Goal: Information Seeking & Learning: Learn about a topic

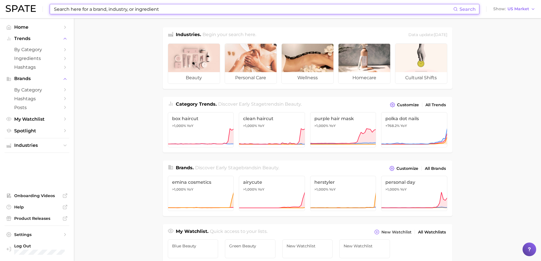
click at [116, 13] on input at bounding box center [253, 9] width 400 height 10
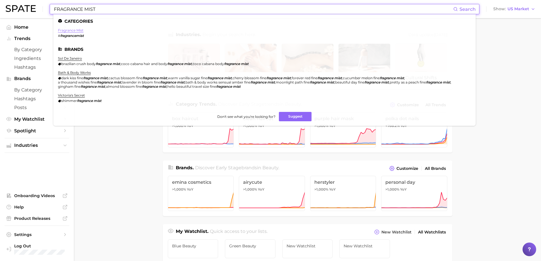
type input "FRAGRANCE MIST"
click at [72, 31] on link "fragrance mist" at bounding box center [71, 30] width 26 height 4
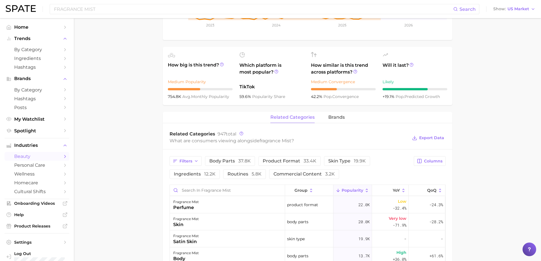
scroll to position [170, 0]
click at [340, 118] on span "brands" at bounding box center [336, 116] width 16 height 5
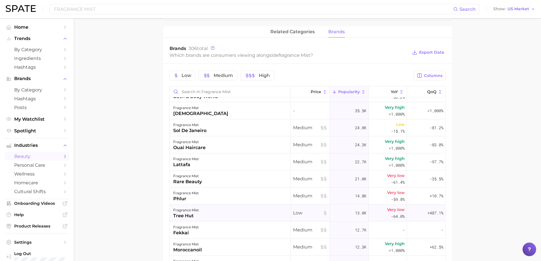
scroll to position [0, 0]
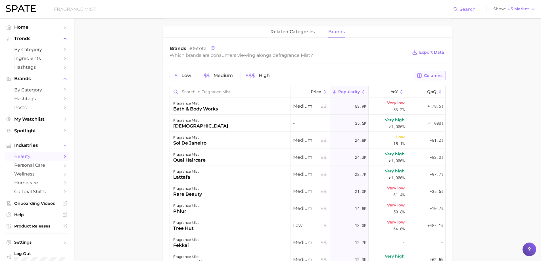
click at [434, 78] on button "Columns" at bounding box center [430, 76] width 32 height 10
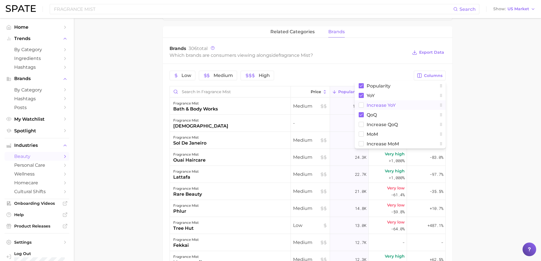
click at [389, 106] on span "Increase YoY" at bounding box center [381, 105] width 29 height 5
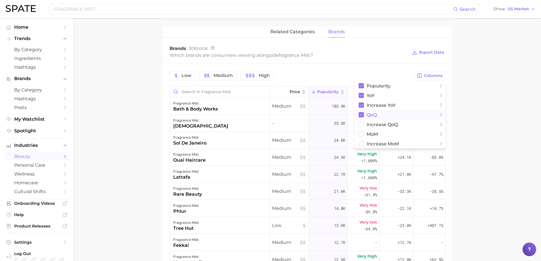
click at [377, 115] on span "QoQ" at bounding box center [372, 114] width 10 height 5
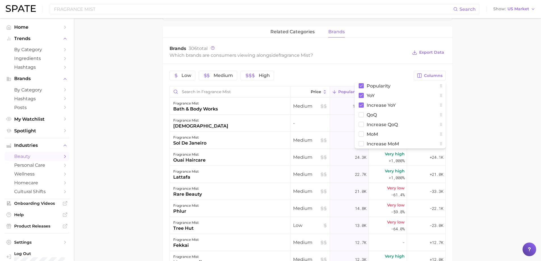
click at [490, 120] on main "1. fragrance 2. personal fragrance 3. perfume products 4. fragrance mist Overvi…" at bounding box center [307, 73] width 467 height 620
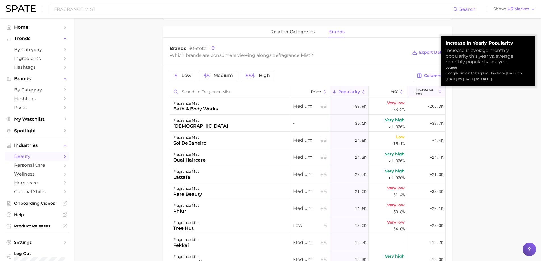
click at [426, 92] on span "Increase YoY" at bounding box center [426, 91] width 21 height 9
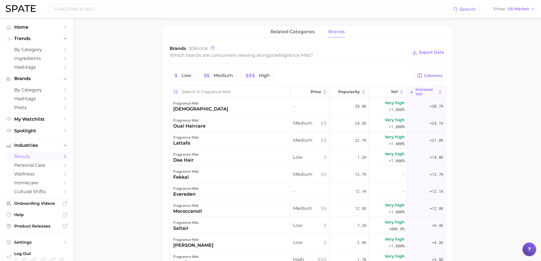
click at [105, 141] on main "1. fragrance 2. personal fragrance 3. perfume products 4. fragrance mist Overvi…" at bounding box center [307, 73] width 467 height 620
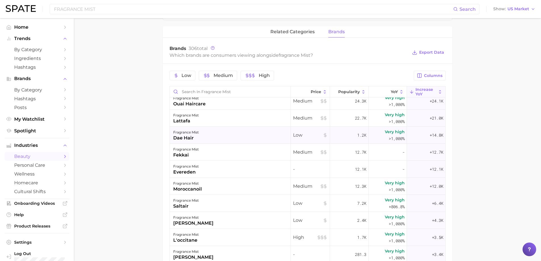
scroll to position [28, 0]
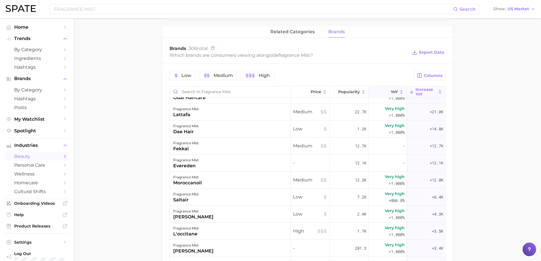
click at [391, 92] on span "YoY" at bounding box center [394, 91] width 7 height 5
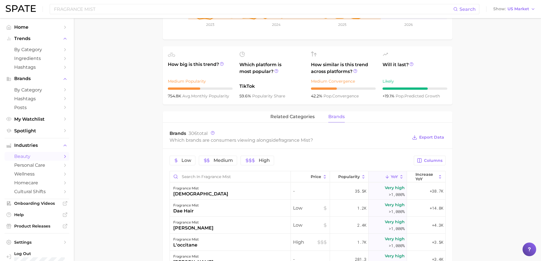
scroll to position [170, 0]
click at [285, 120] on span "related categories" at bounding box center [292, 116] width 44 height 5
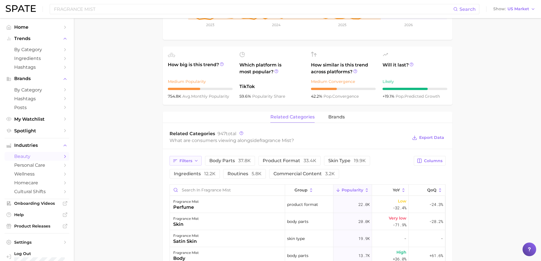
click at [192, 161] on button "Filters" at bounding box center [186, 161] width 32 height 10
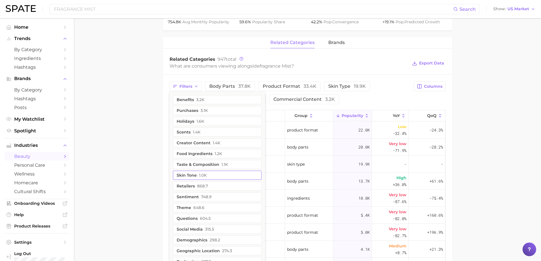
scroll to position [160, 0]
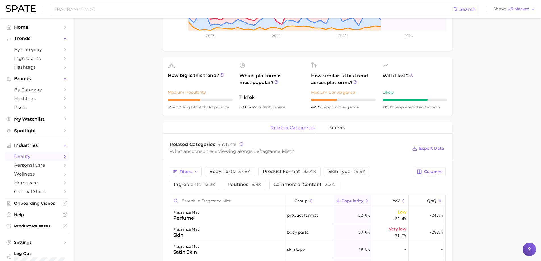
click at [339, 126] on span "brands" at bounding box center [336, 127] width 16 height 5
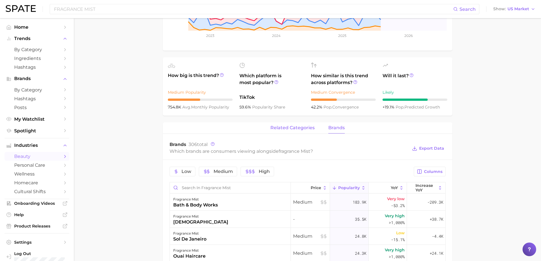
click at [302, 130] on span "related categories" at bounding box center [292, 127] width 44 height 5
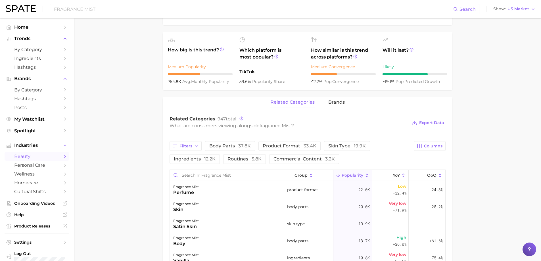
scroll to position [216, 0]
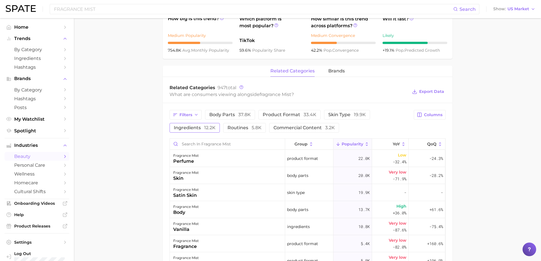
click at [210, 126] on span "12.2k" at bounding box center [209, 127] width 11 height 5
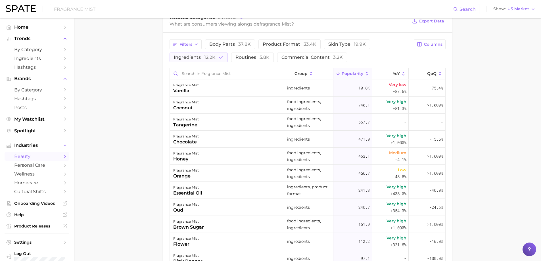
scroll to position [302, 0]
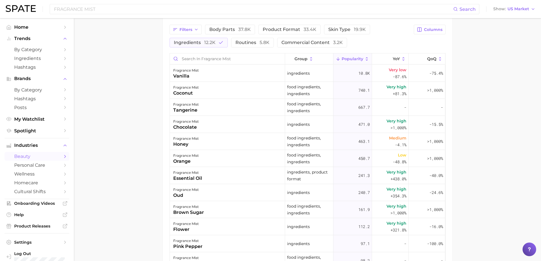
click at [86, 93] on main "1. fragrance 2. personal fragrance 3. perfume products 4. fragrance mist Overvi…" at bounding box center [307, 33] width 467 height 633
click at [108, 107] on main "1. fragrance 2. personal fragrance 3. perfume products 4. fragrance mist Overvi…" at bounding box center [307, 33] width 467 height 633
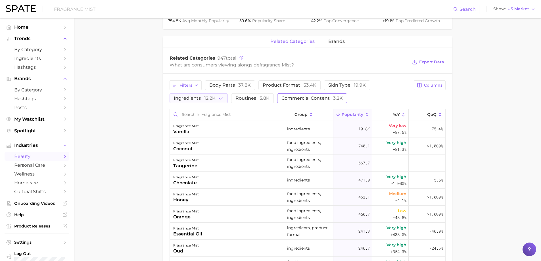
scroll to position [256, 0]
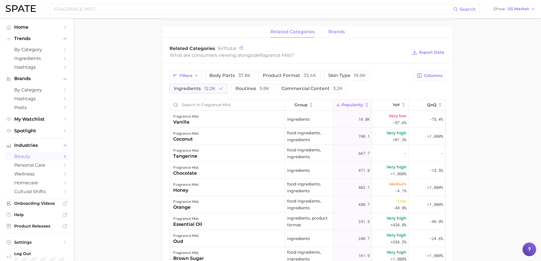
click at [328, 34] on span "brands" at bounding box center [336, 31] width 16 height 5
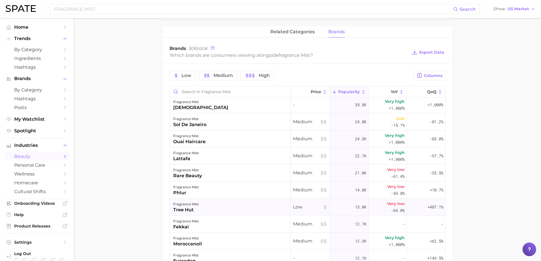
scroll to position [28, 0]
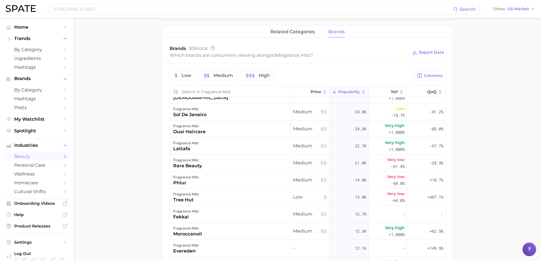
click at [132, 82] on main "1. fragrance 2. personal fragrance 3. perfume products 4. fragrance mist Overvi…" at bounding box center [307, 73] width 467 height 620
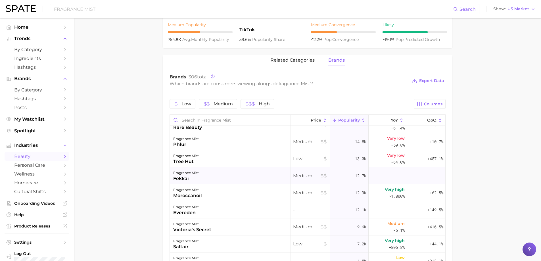
scroll to position [85, 0]
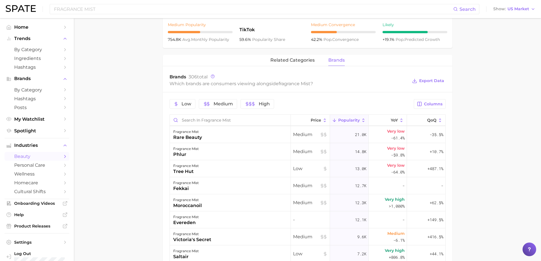
click at [4, 158] on nav "Home Trends by Category Ingredients Hashtags Brands by Category Hashtags Posts …" at bounding box center [37, 139] width 74 height 243
click at [286, 59] on span "related categories" at bounding box center [292, 60] width 44 height 5
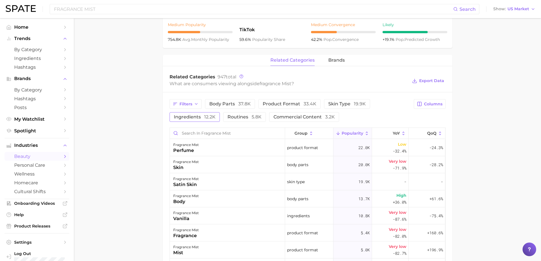
click at [208, 113] on button "ingredients 12.2k" at bounding box center [195, 117] width 50 height 10
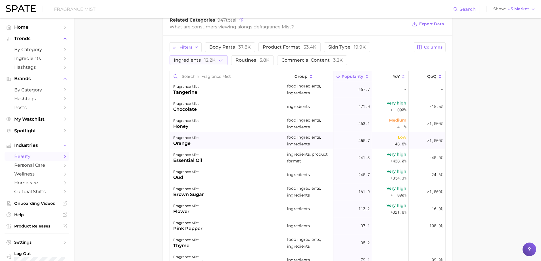
scroll to position [28, 0]
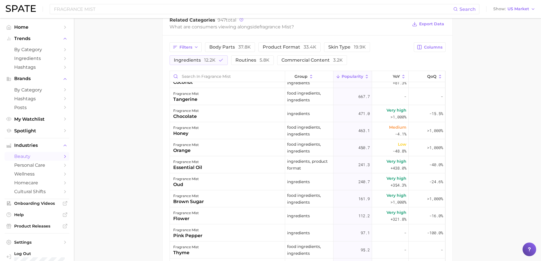
click at [140, 87] on main "1. fragrance 2. personal fragrance 3. perfume products 4. fragrance mist Overvi…" at bounding box center [307, 50] width 467 height 633
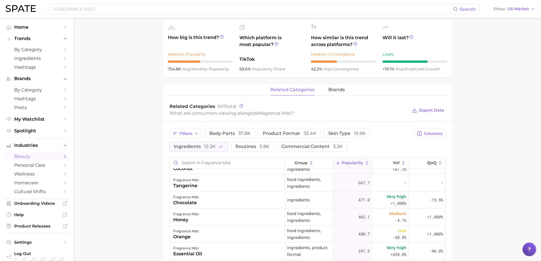
scroll to position [85, 0]
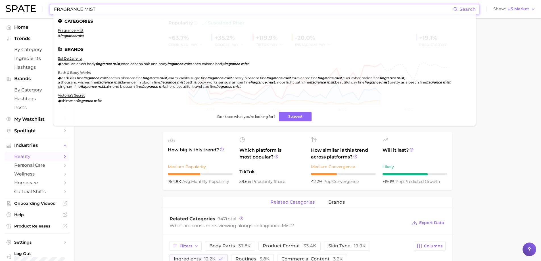
click at [85, 10] on input "FRAGRANCE MIST" at bounding box center [253, 9] width 400 height 10
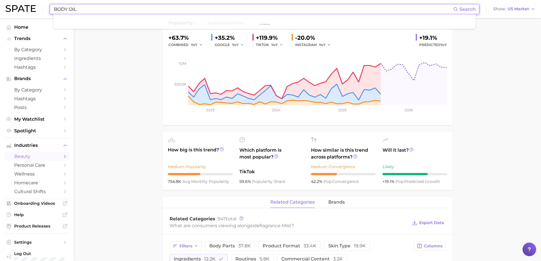
type input "BODY OIL"
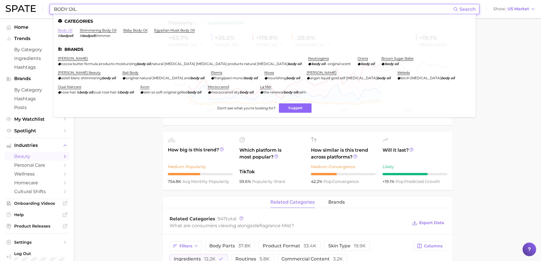
click at [69, 29] on link "body oil" at bounding box center [65, 30] width 14 height 4
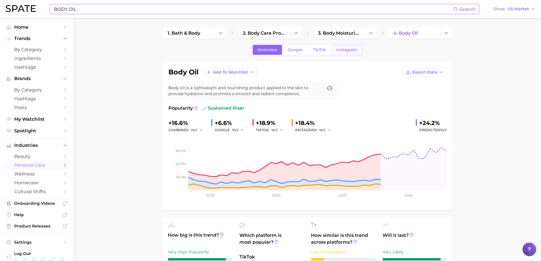
click at [339, 53] on link "Instagram" at bounding box center [347, 50] width 30 height 10
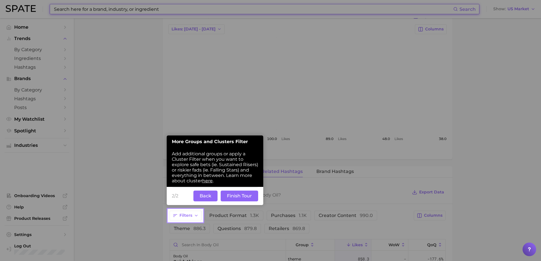
scroll to position [256, 0]
click at [233, 195] on button "Finish Tour" at bounding box center [239, 195] width 37 height 11
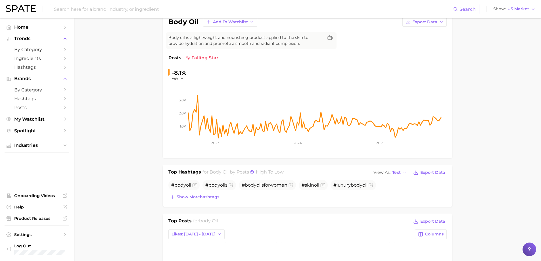
scroll to position [0, 0]
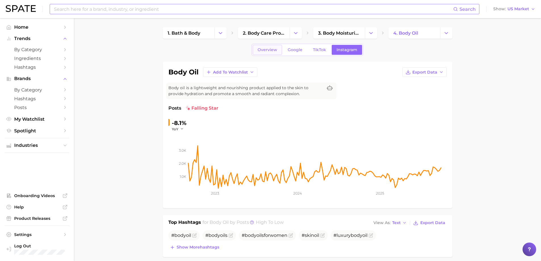
click at [260, 52] on link "Overview" at bounding box center [267, 50] width 29 height 10
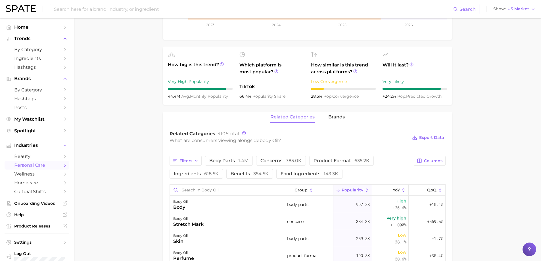
scroll to position [256, 0]
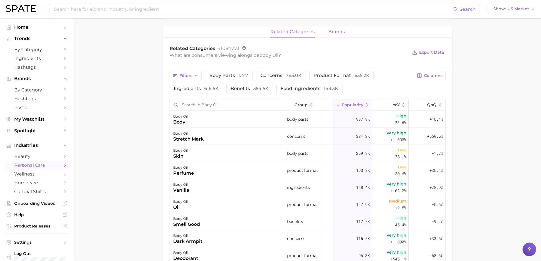
click at [339, 34] on span "brands" at bounding box center [336, 31] width 16 height 5
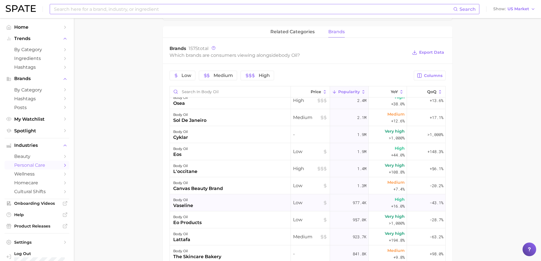
scroll to position [0, 0]
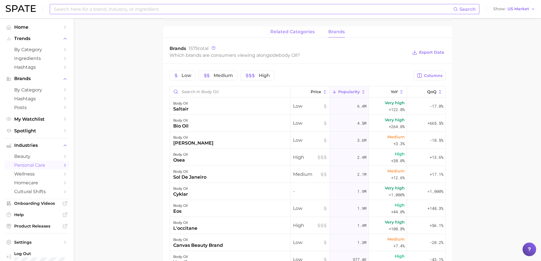
click at [301, 34] on span "related categories" at bounding box center [292, 31] width 44 height 5
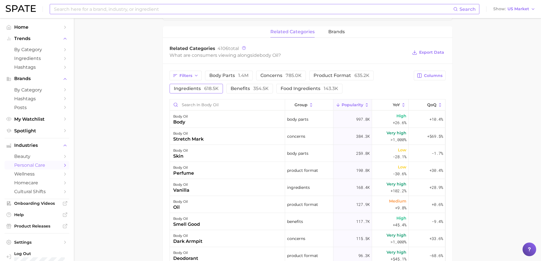
click at [208, 87] on span "618.5k" at bounding box center [211, 88] width 14 height 5
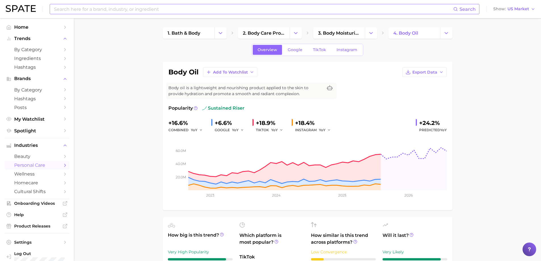
click at [143, 9] on input at bounding box center [253, 9] width 400 height 10
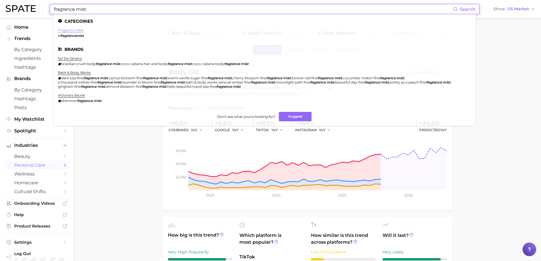
click at [77, 30] on link "fragrance mist" at bounding box center [71, 30] width 26 height 4
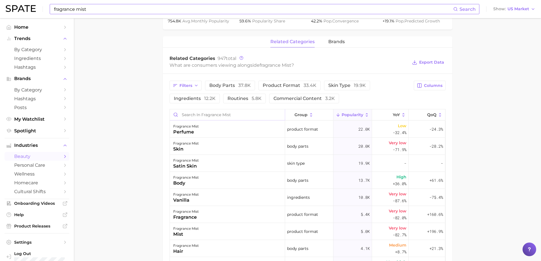
scroll to position [256, 0]
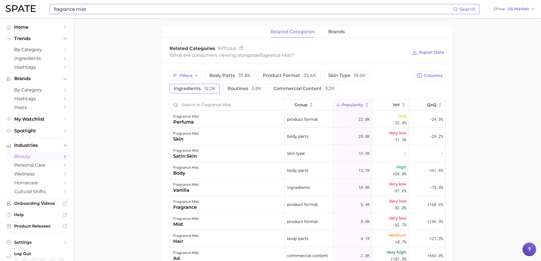
click at [182, 86] on span "ingredients 12.2k" at bounding box center [195, 88] width 42 height 5
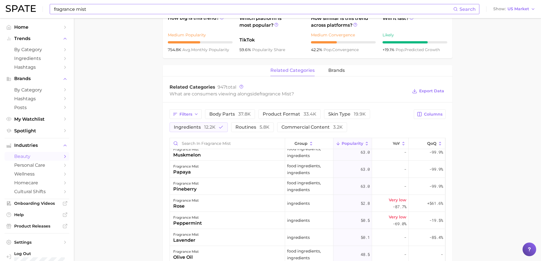
scroll to position [114, 0]
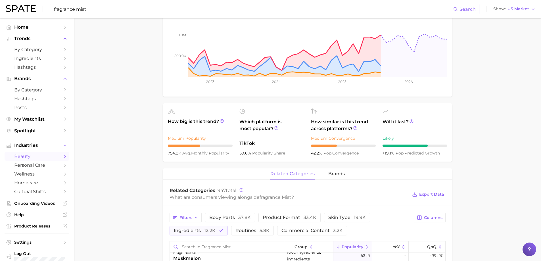
click at [93, 6] on input "fragrance mist" at bounding box center [253, 9] width 400 height 10
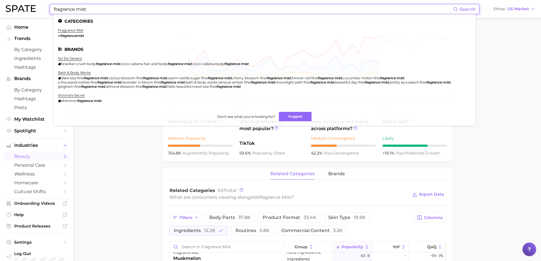
click at [93, 6] on input "fragrance mist" at bounding box center [253, 9] width 400 height 10
click at [92, 7] on input "fragrance mist" at bounding box center [253, 9] width 400 height 10
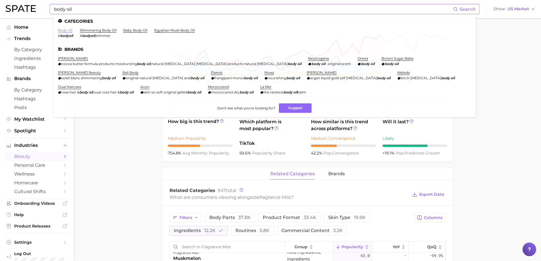
click at [67, 29] on link "body oil" at bounding box center [65, 30] width 14 height 4
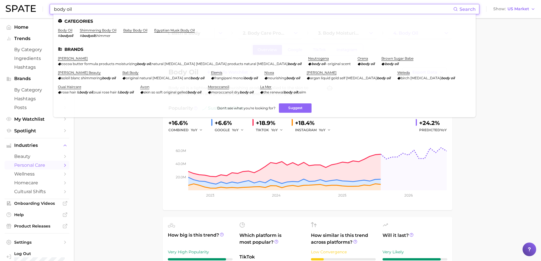
click at [108, 11] on input "body oil" at bounding box center [253, 9] width 400 height 10
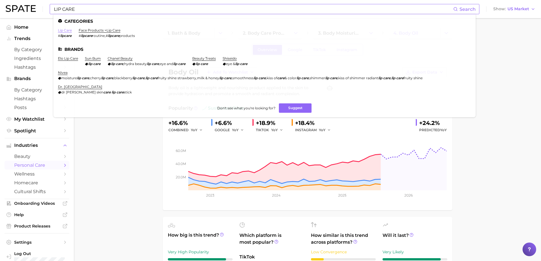
click at [66, 30] on link "lip care" at bounding box center [65, 30] width 14 height 4
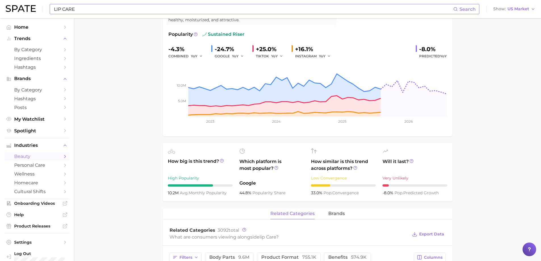
scroll to position [170, 0]
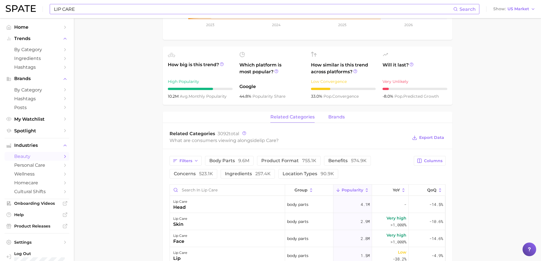
click at [328, 115] on span "brands" at bounding box center [336, 116] width 16 height 5
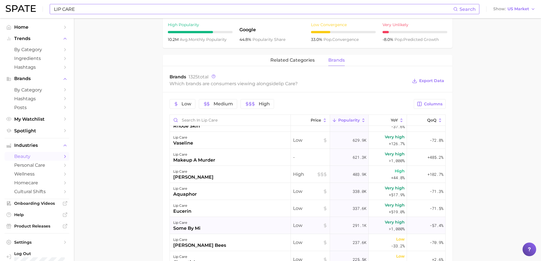
scroll to position [0, 0]
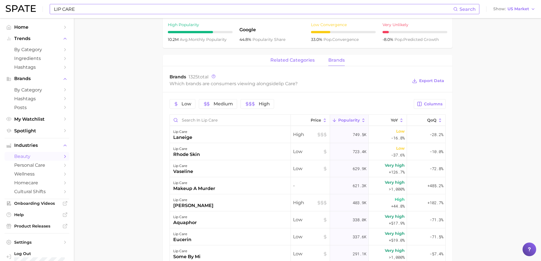
click at [283, 60] on span "related categories" at bounding box center [292, 60] width 44 height 5
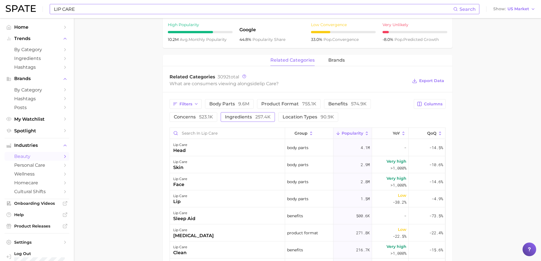
click at [252, 117] on span "ingredients 257.4k" at bounding box center [248, 117] width 46 height 5
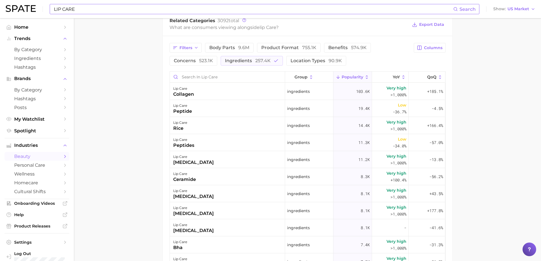
scroll to position [284, 0]
click at [116, 96] on main "1. skincare 2. face products 3. lip care 4. lip care Overview Google TikTok Ins…" at bounding box center [307, 50] width 467 height 633
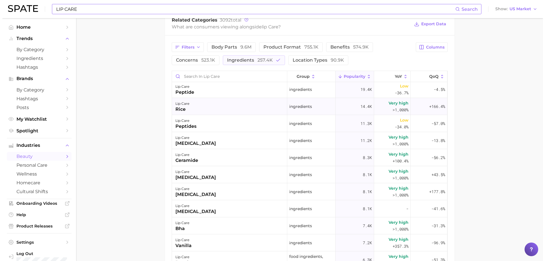
scroll to position [28, 0]
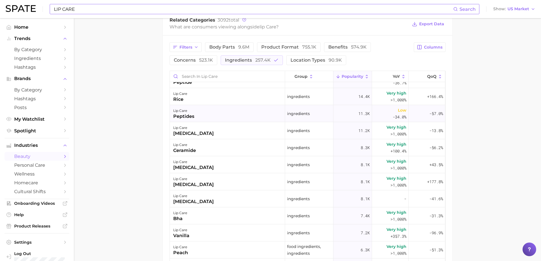
click at [187, 105] on div "lip care peptides" at bounding box center [227, 113] width 115 height 17
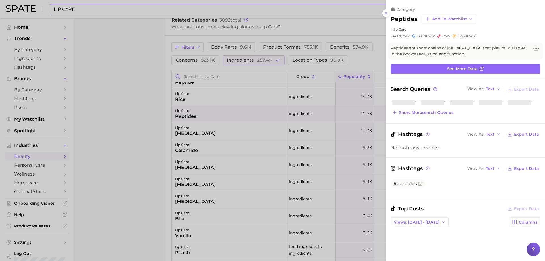
click at [190, 99] on div at bounding box center [272, 130] width 545 height 261
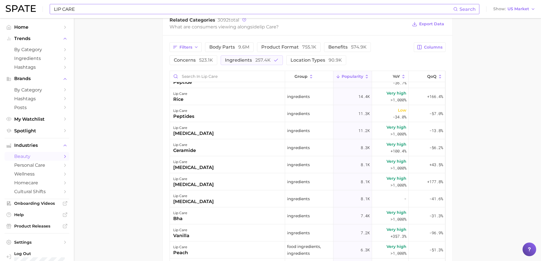
click at [190, 99] on div "lip care rice" at bounding box center [227, 96] width 115 height 17
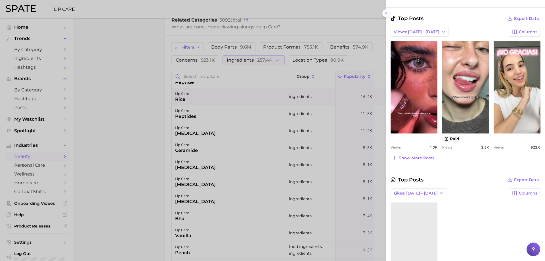
scroll to position [241, 0]
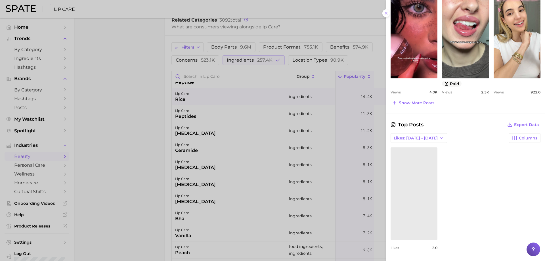
click at [151, 75] on div at bounding box center [272, 130] width 545 height 261
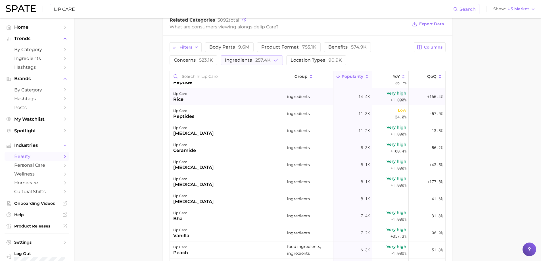
click at [193, 96] on div "lip care rice" at bounding box center [227, 96] width 115 height 17
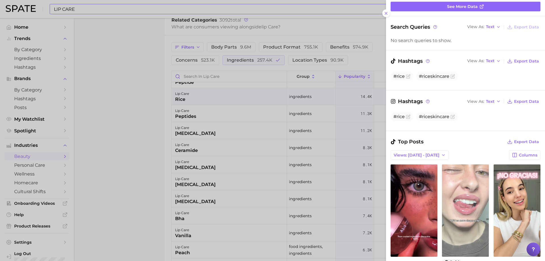
scroll to position [142, 0]
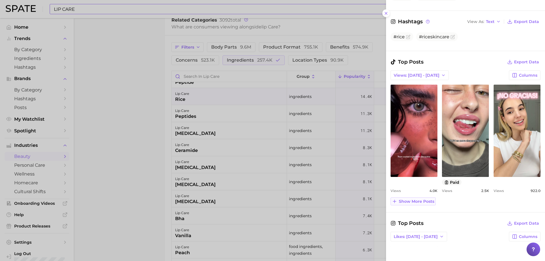
click at [432, 200] on span "Show more posts" at bounding box center [417, 201] width 36 height 5
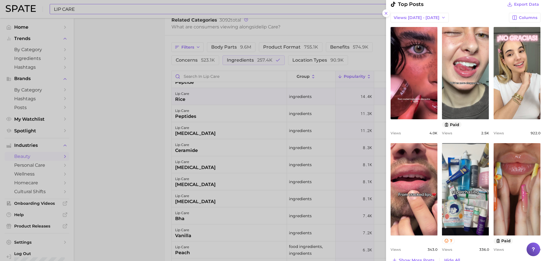
scroll to position [284, 0]
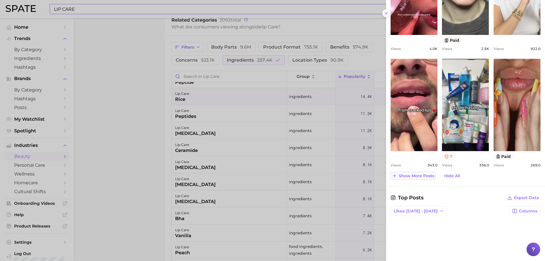
click at [408, 176] on span "Show more posts" at bounding box center [417, 176] width 36 height 5
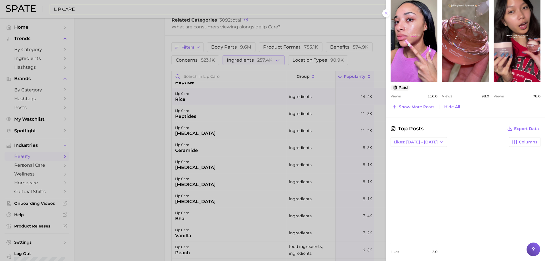
scroll to position [473, 0]
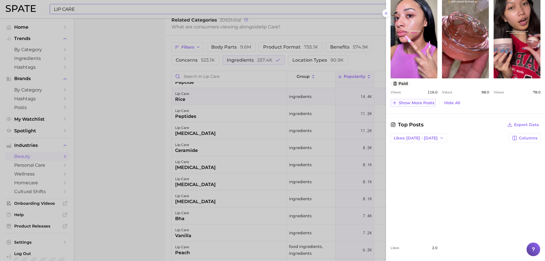
click at [410, 101] on span "Show more posts" at bounding box center [417, 103] width 36 height 5
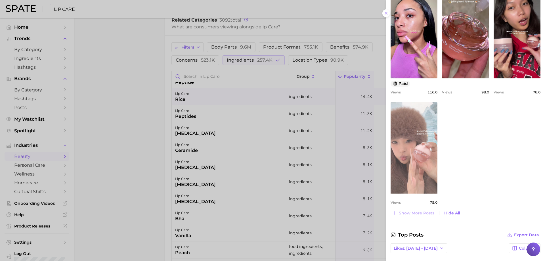
scroll to position [0, 0]
click at [431, 143] on link "view post on TikTok" at bounding box center [414, 148] width 47 height 92
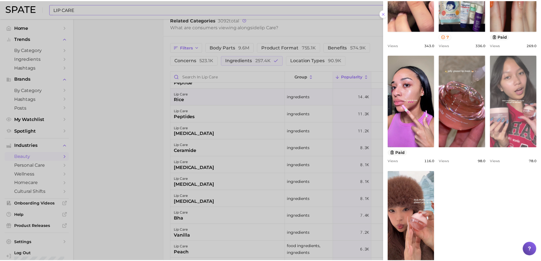
scroll to position [388, 0]
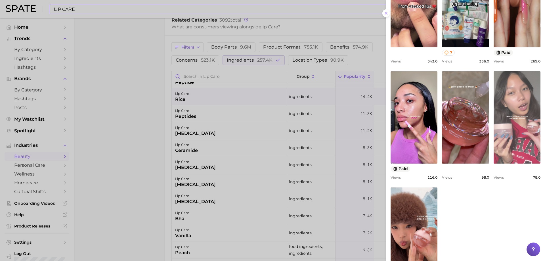
click at [505, 104] on link "view post on TikTok" at bounding box center [517, 117] width 47 height 92
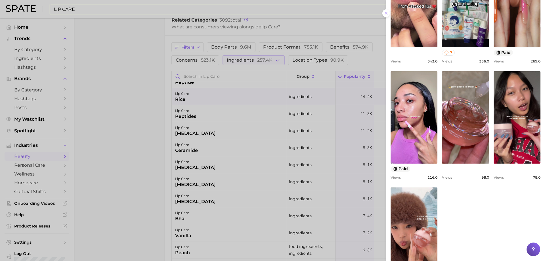
click at [263, 155] on div at bounding box center [272, 130] width 545 height 261
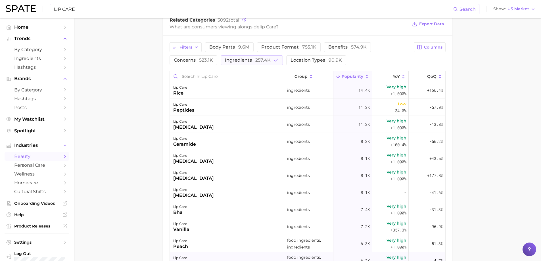
scroll to position [28, 0]
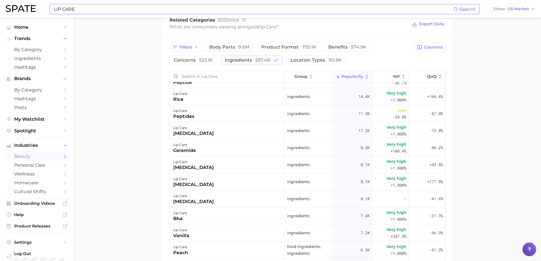
click at [126, 10] on input "LIP CARE" at bounding box center [253, 9] width 400 height 10
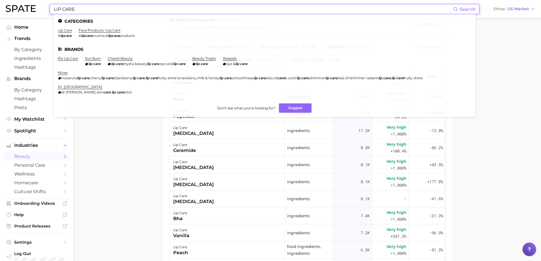
click at [126, 10] on input "LIP CARE" at bounding box center [253, 9] width 400 height 10
click at [57, 7] on input "LIP CARE" at bounding box center [253, 9] width 400 height 10
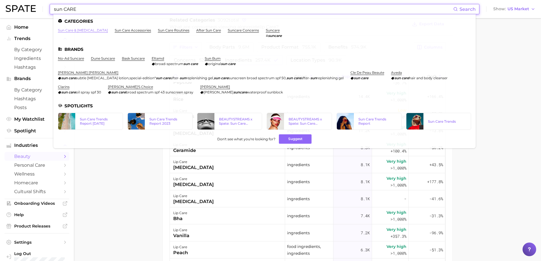
type input "sun CARE"
click at [64, 29] on link "sun care & tanning" at bounding box center [83, 30] width 50 height 4
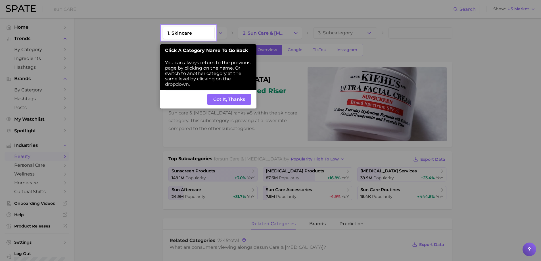
click at [230, 99] on button "Got It, Thanks" at bounding box center [229, 99] width 44 height 11
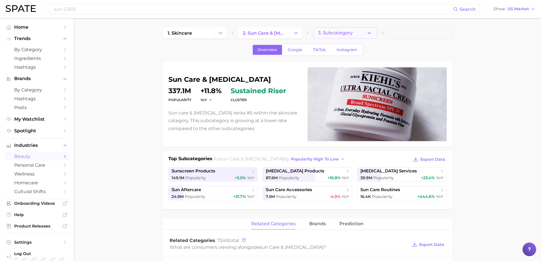
click at [372, 29] on button "3. Subcategory" at bounding box center [345, 32] width 64 height 11
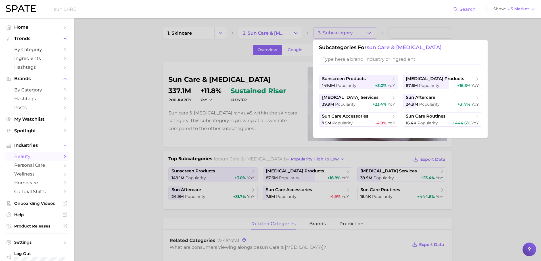
click at [372, 29] on div at bounding box center [270, 130] width 541 height 261
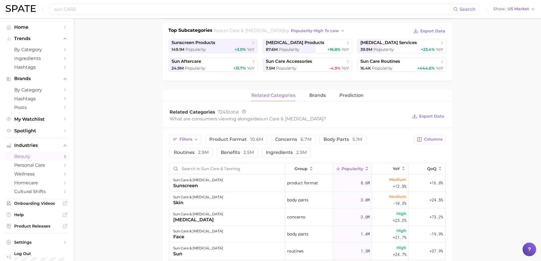
scroll to position [142, 0]
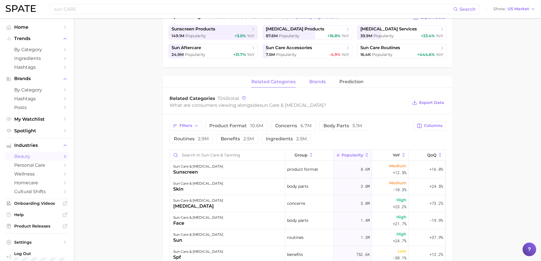
click at [323, 81] on span "brands" at bounding box center [317, 81] width 16 height 5
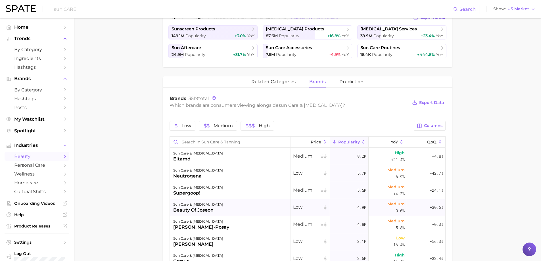
scroll to position [28, 0]
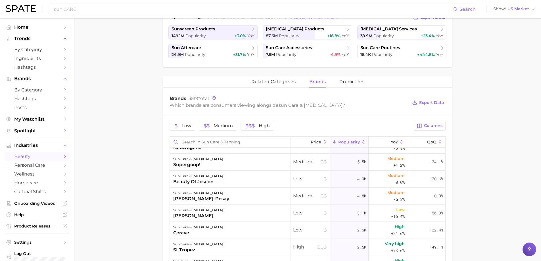
click at [121, 42] on main "1. skincare 2. sun care & tanning 3. Subcategory Overview Google TikTok Instagr…" at bounding box center [307, 154] width 467 height 556
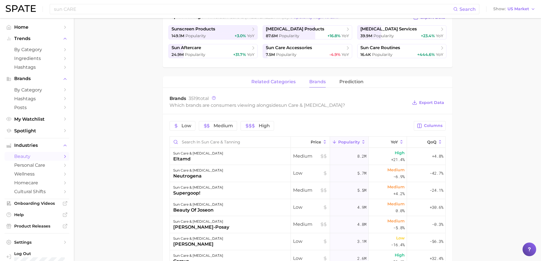
click at [267, 82] on span "related categories" at bounding box center [273, 81] width 44 height 5
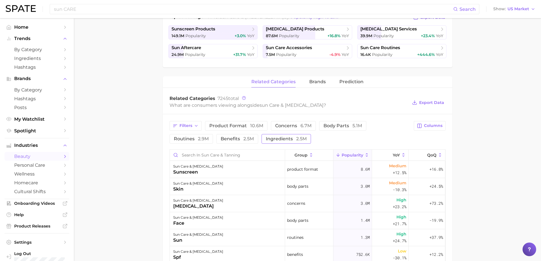
click at [303, 139] on span "2.5m" at bounding box center [301, 138] width 11 height 5
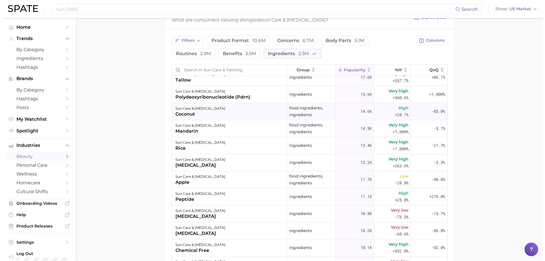
scroll to position [511, 0]
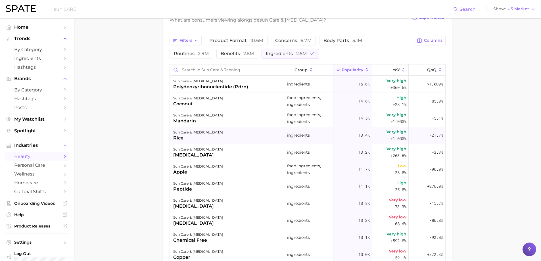
click at [183, 143] on div "sun care & tanning rice" at bounding box center [227, 135] width 115 height 17
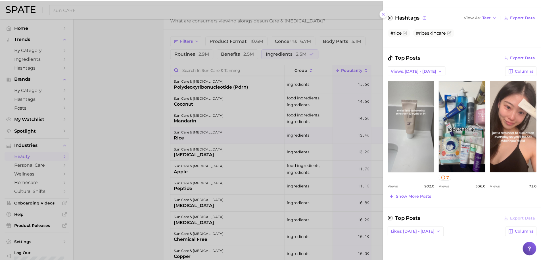
scroll to position [227, 0]
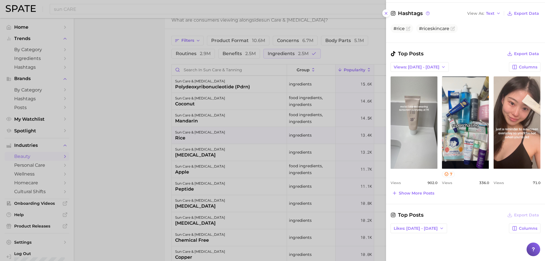
click at [157, 153] on div at bounding box center [272, 130] width 545 height 261
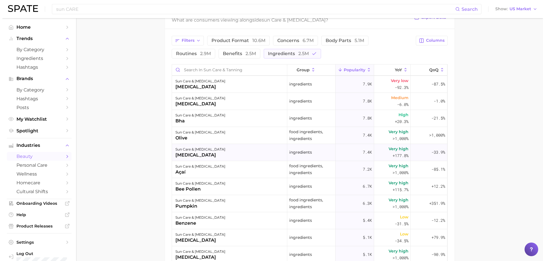
scroll to position [795, 0]
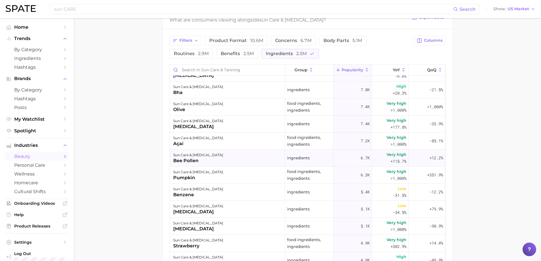
click at [212, 161] on div "sun care & tanning bee pollen" at bounding box center [227, 158] width 115 height 17
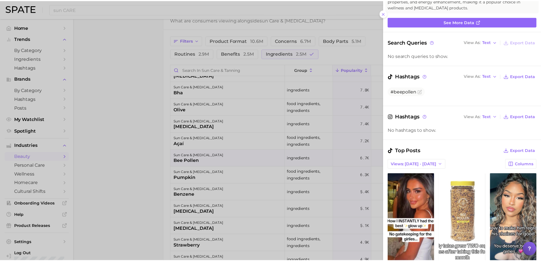
scroll to position [142, 0]
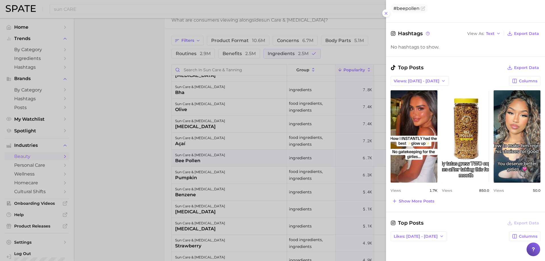
click at [179, 120] on div at bounding box center [272, 130] width 545 height 261
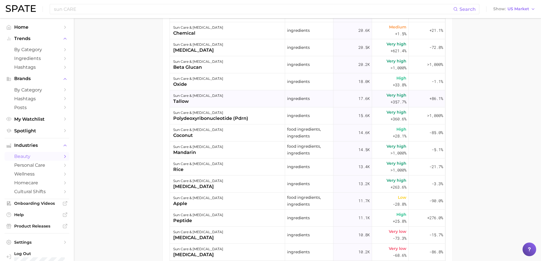
scroll to position [454, 0]
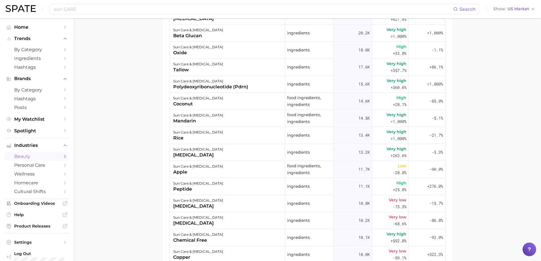
click at [153, 108] on main "1. skincare 2. sun care & tanning 3. Subcategory Overview Google TikTok Instagr…" at bounding box center [307, 18] width 467 height 569
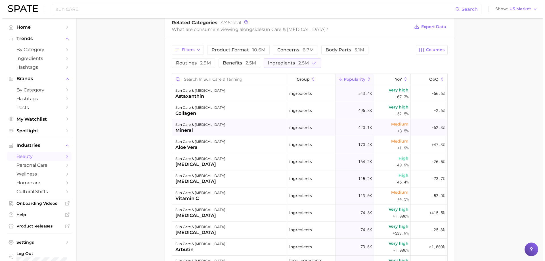
scroll to position [227, 0]
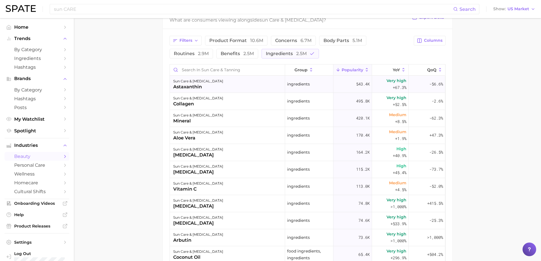
click at [202, 87] on div "astaxanthin" at bounding box center [198, 86] width 50 height 7
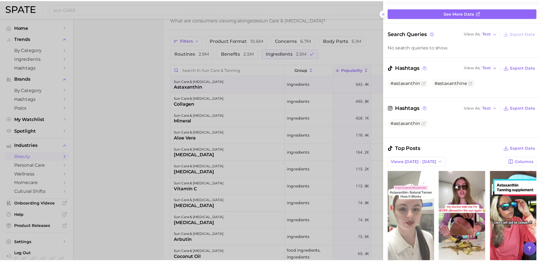
scroll to position [170, 0]
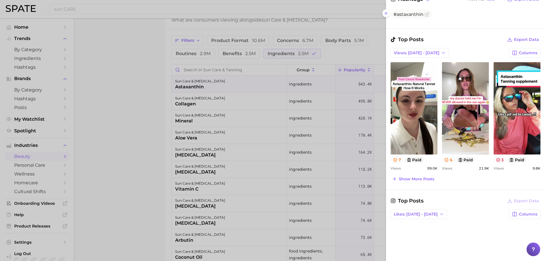
click at [129, 115] on div at bounding box center [272, 130] width 545 height 261
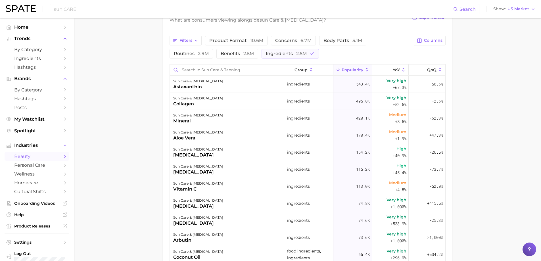
click at [117, 233] on main "1. skincare 2. sun care & tanning 3. Subcategory Overview Google TikTok Instagr…" at bounding box center [307, 75] width 467 height 569
